Goal: Task Accomplishment & Management: Manage account settings

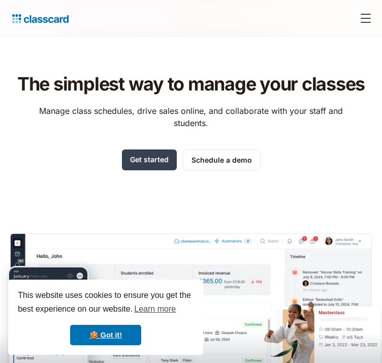
click at [354, 17] on div "menu" at bounding box center [366, 18] width 24 height 24
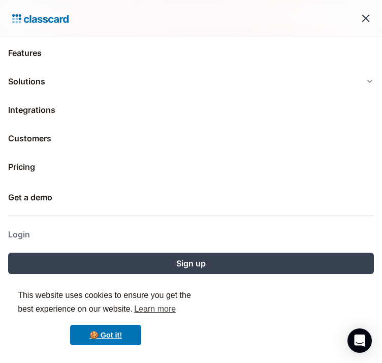
click at [31, 226] on link "Login" at bounding box center [191, 234] width 366 height 24
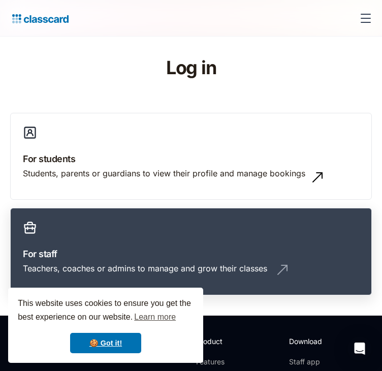
click at [267, 263] on div "Teachers, coaches or admins to manage and grow their classes" at bounding box center [145, 268] width 244 height 11
